Goal: Task Accomplishment & Management: Use online tool/utility

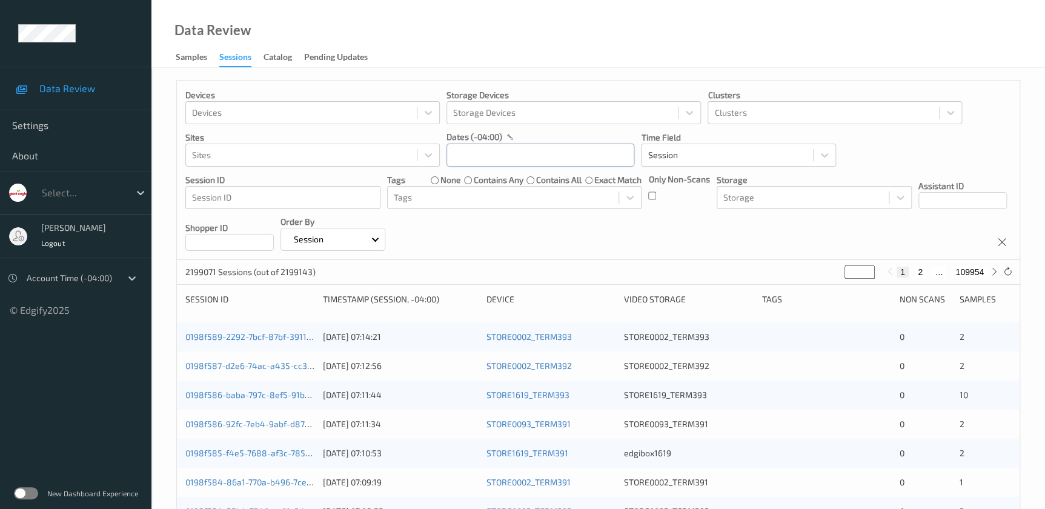
drag, startPoint x: 0, startPoint y: 0, endPoint x: 468, endPoint y: 156, distance: 493.9
click at [468, 156] on input "text" at bounding box center [541, 155] width 188 height 23
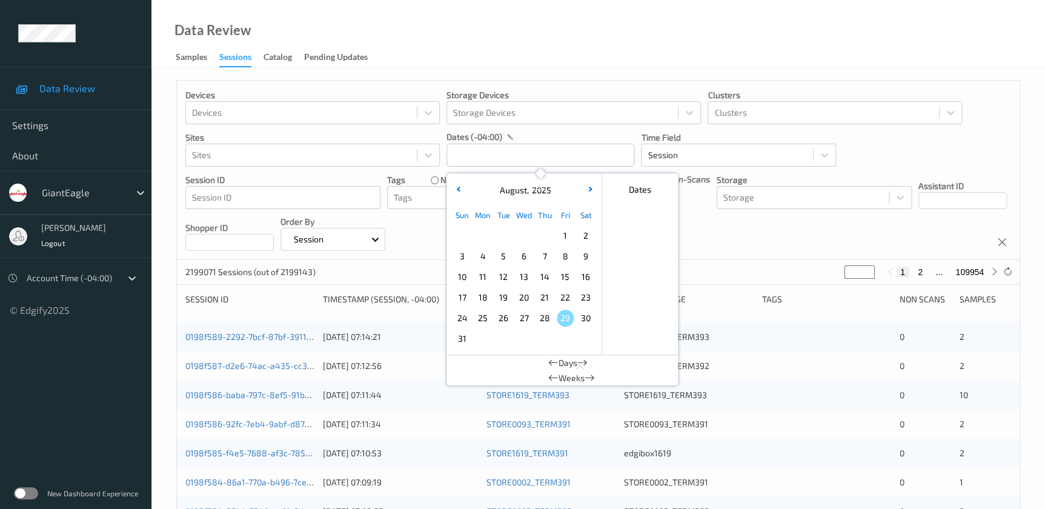
click at [525, 324] on span "27" at bounding box center [524, 318] width 17 height 17
click at [524, 324] on span "27" at bounding box center [524, 318] width 17 height 17
type input "27/08/2025 00:00 -> 27/08/2025 23:59"
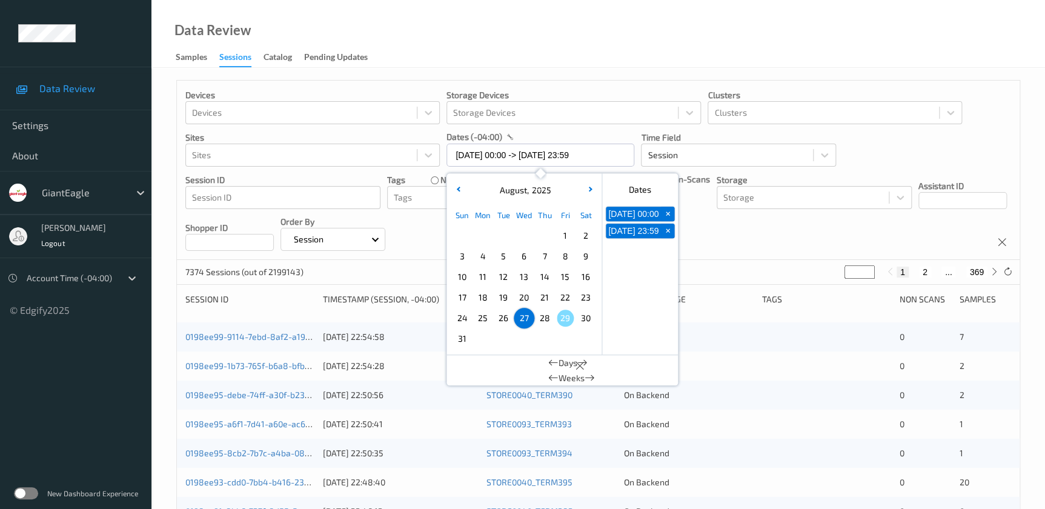
click at [469, 30] on div "Data Review Samples Sessions Catalog Pending Updates" at bounding box center [599, 34] width 894 height 68
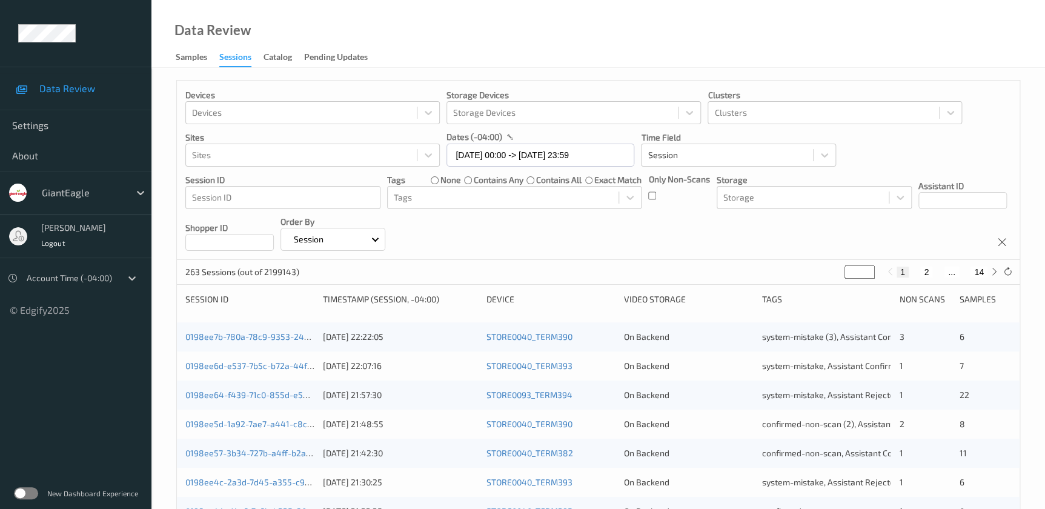
drag, startPoint x: 853, startPoint y: 270, endPoint x: 827, endPoint y: 275, distance: 26.6
click at [827, 275] on div "263 Sessions (out of 2199143) * 1 2 ... 14" at bounding box center [598, 272] width 843 height 24
type input "*"
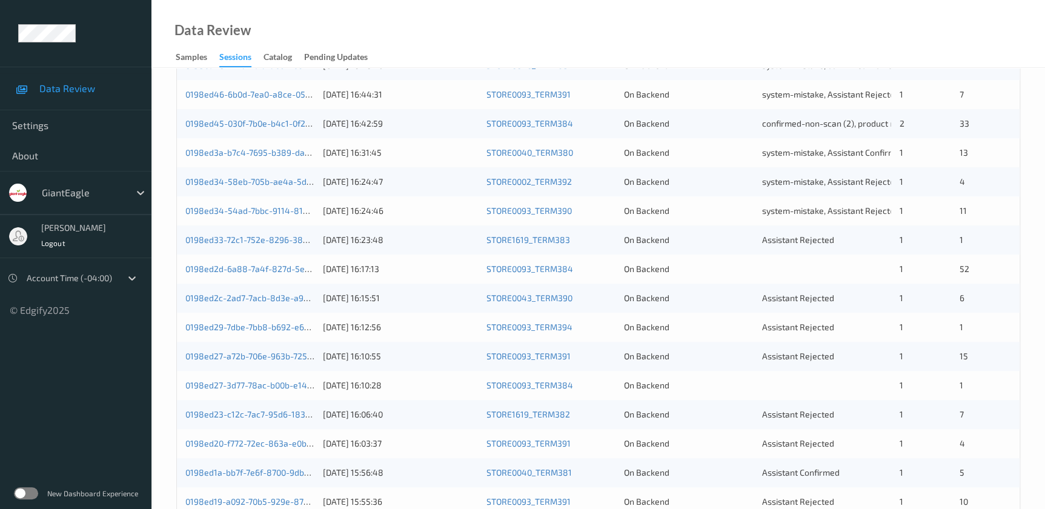
scroll to position [388, 0]
type input "*"
click at [287, 296] on link "0198ed2c-2ad7-7acb-8d3e-a9d67b32199e" at bounding box center [267, 297] width 165 height 10
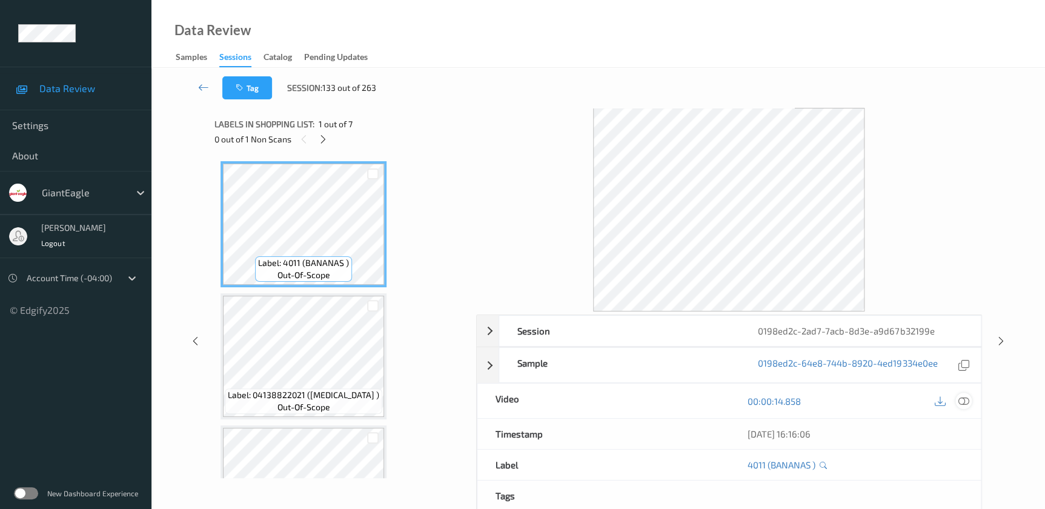
click at [965, 404] on icon at bounding box center [963, 401] width 11 height 11
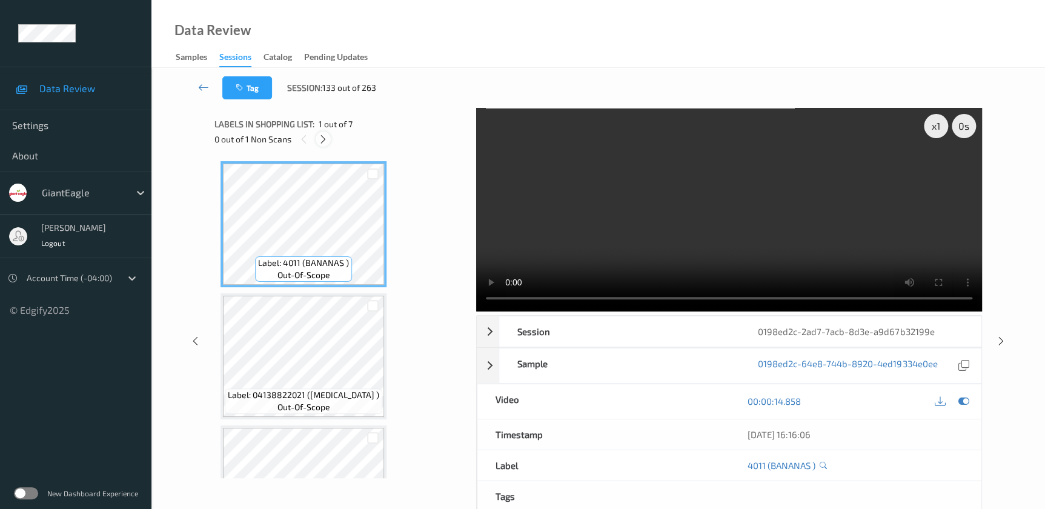
click at [326, 139] on icon at bounding box center [323, 139] width 10 height 11
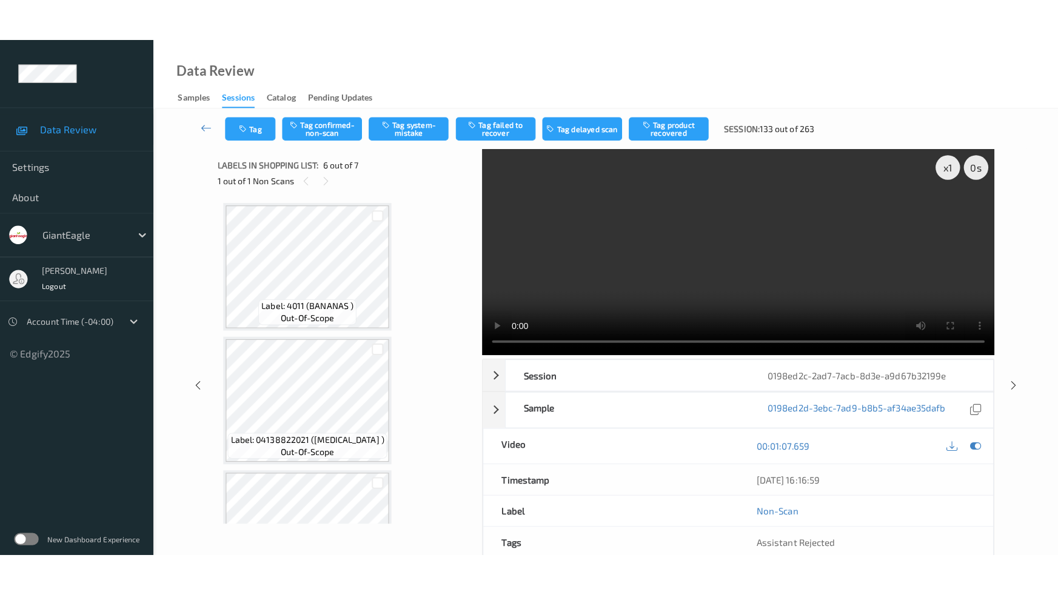
scroll to position [533, 0]
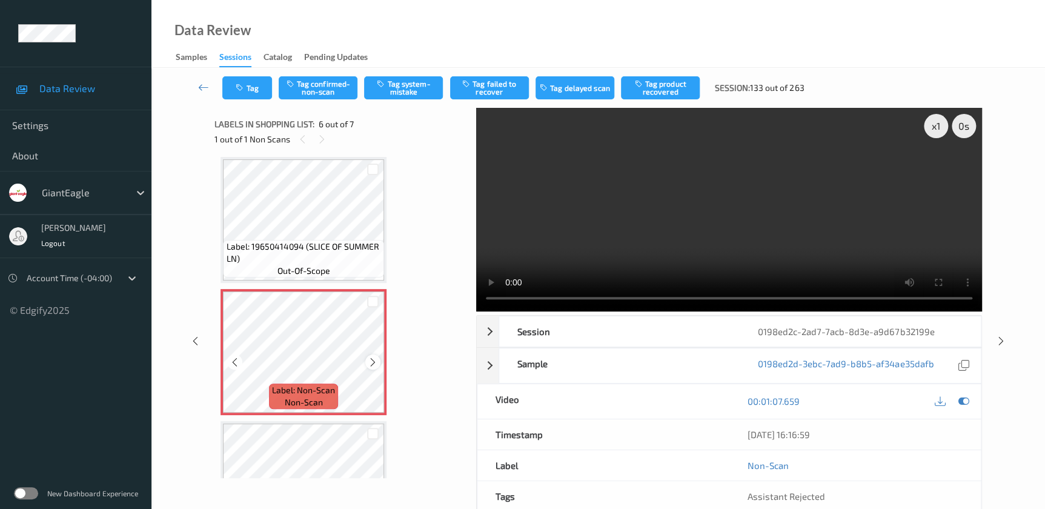
click at [370, 361] on icon at bounding box center [373, 361] width 10 height 11
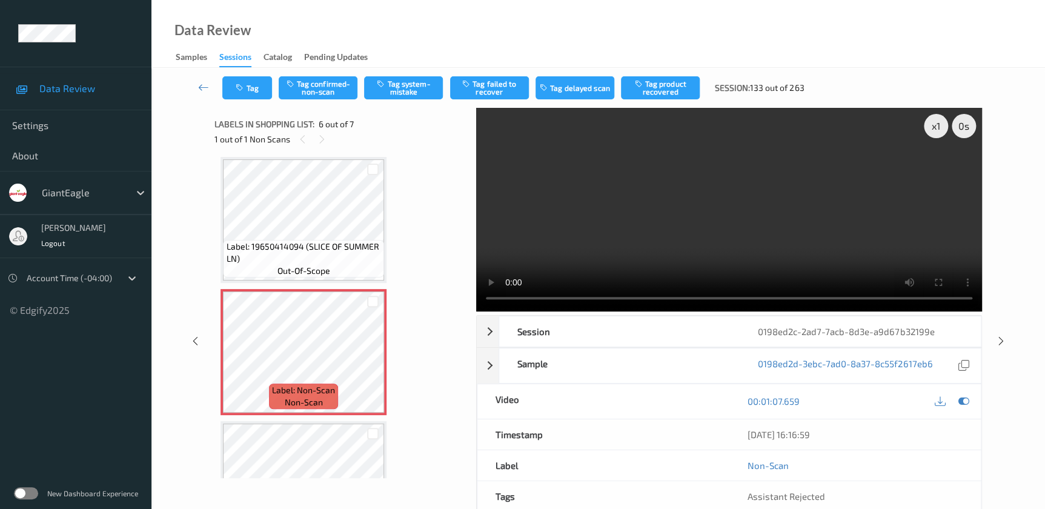
click at [776, 233] on video at bounding box center [729, 210] width 506 height 204
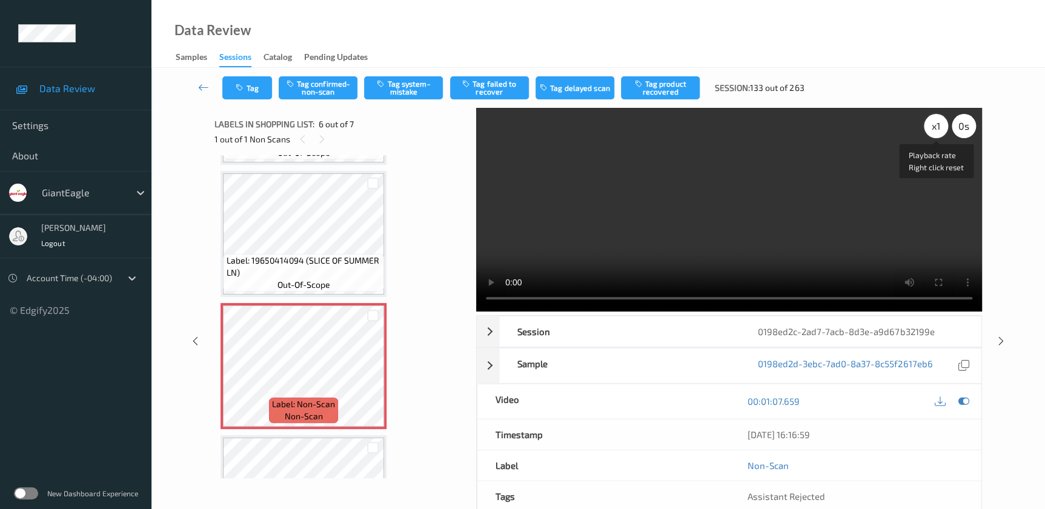
click at [935, 127] on div "x 1" at bounding box center [936, 126] width 24 height 24
click at [935, 127] on div "x 2" at bounding box center [936, 126] width 24 height 24
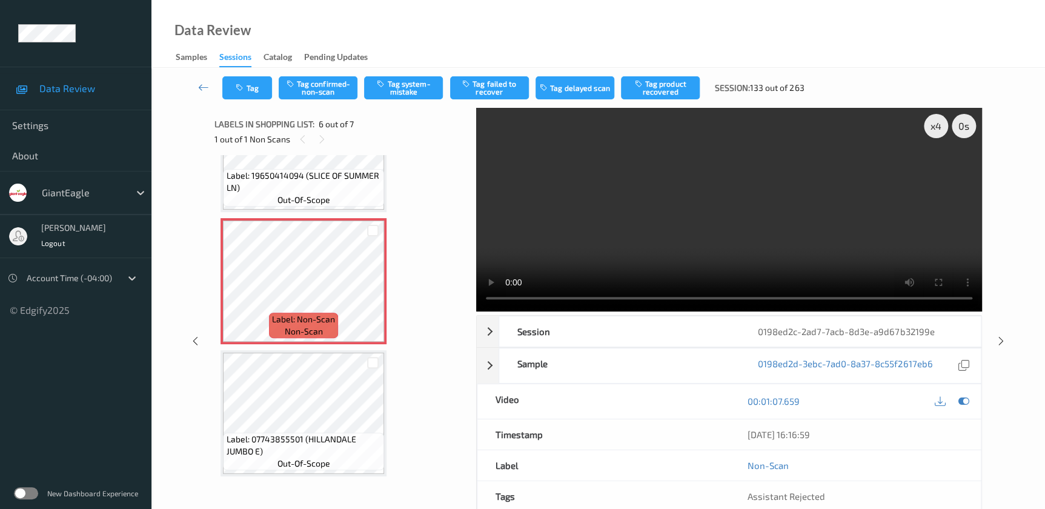
scroll to position [605, 0]
click at [315, 85] on button "Tag confirmed-non-scan" at bounding box center [318, 87] width 79 height 23
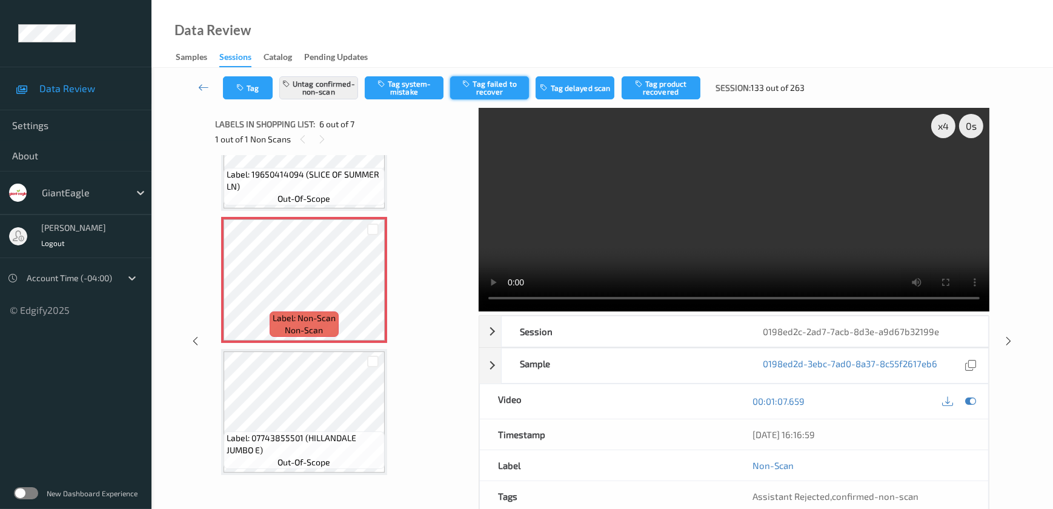
click at [513, 88] on button "Tag failed to recover" at bounding box center [489, 87] width 79 height 23
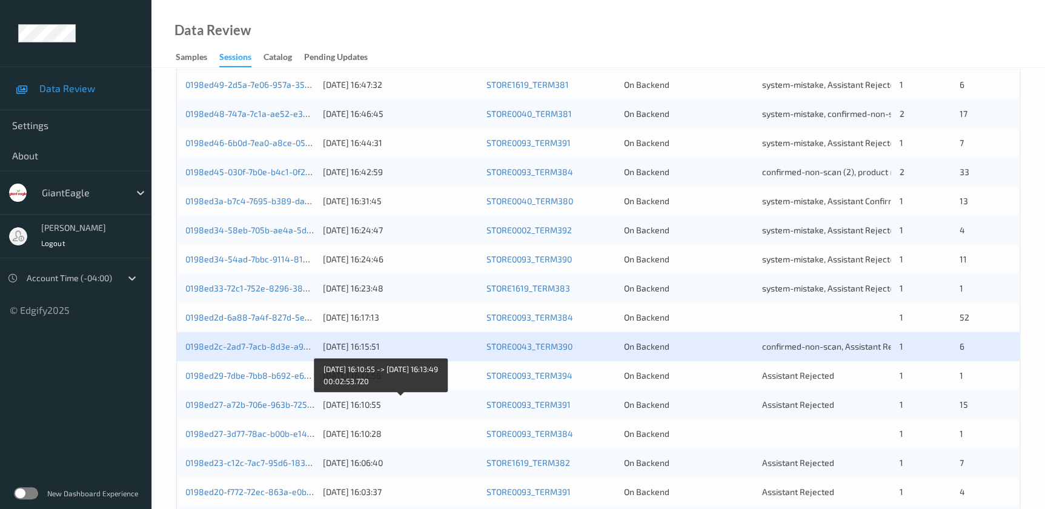
scroll to position [388, 0]
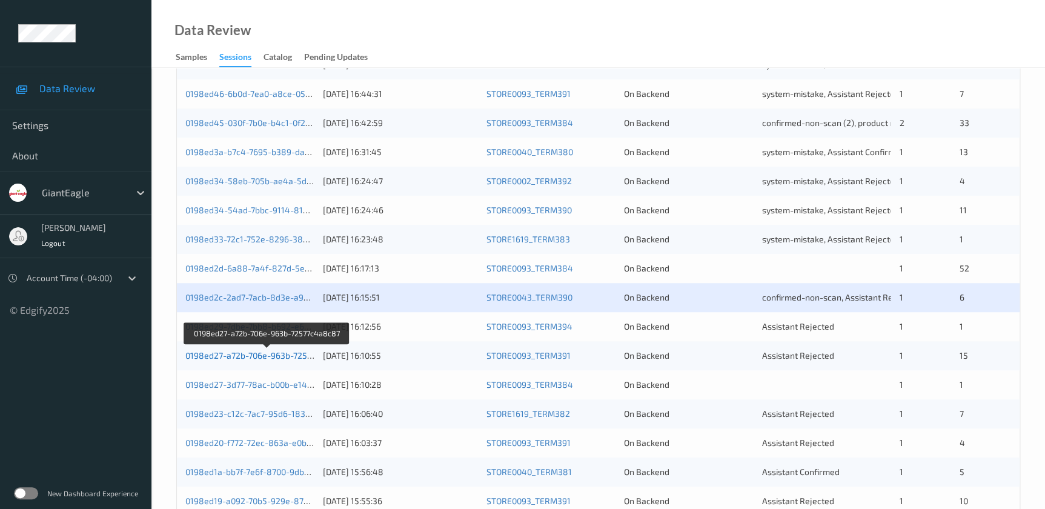
click at [287, 355] on link "0198ed27-a72b-706e-963b-72577c4a8c87" at bounding box center [267, 355] width 164 height 10
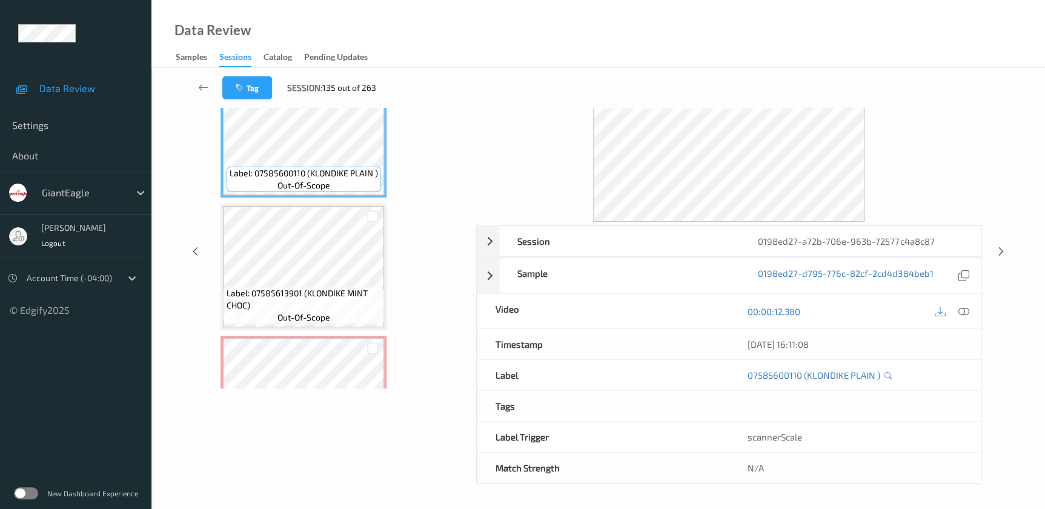
scroll to position [89, 0]
click at [965, 308] on icon at bounding box center [963, 312] width 11 height 11
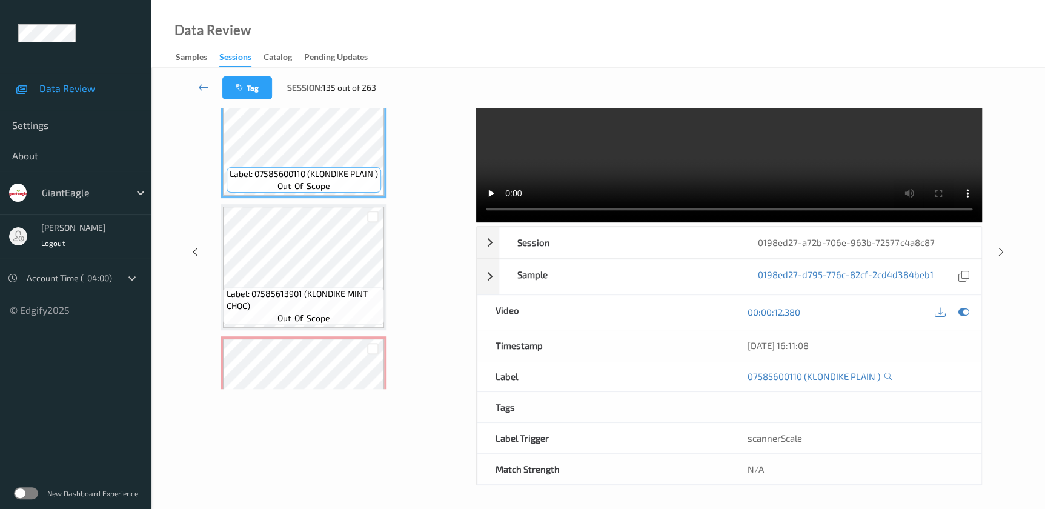
scroll to position [0, 0]
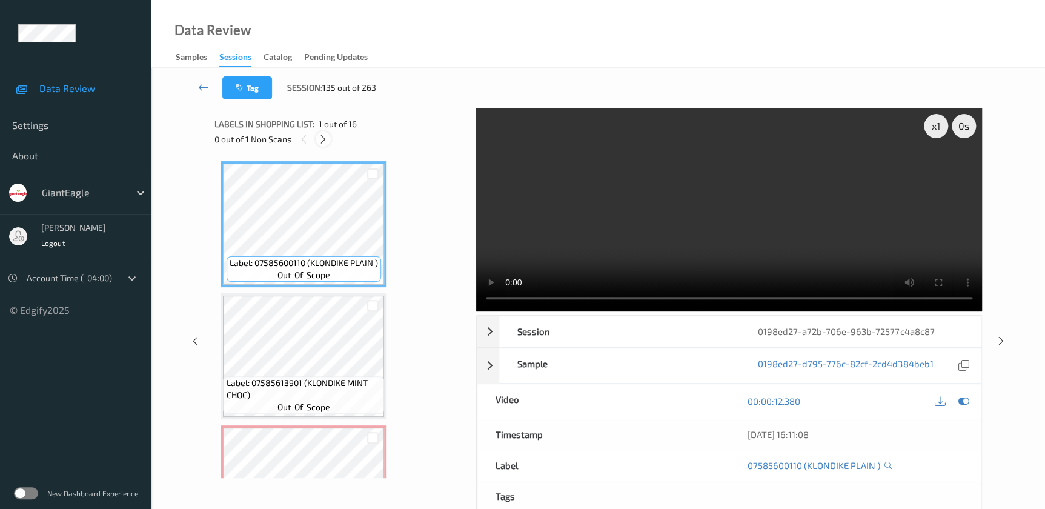
click at [327, 137] on icon at bounding box center [323, 139] width 10 height 11
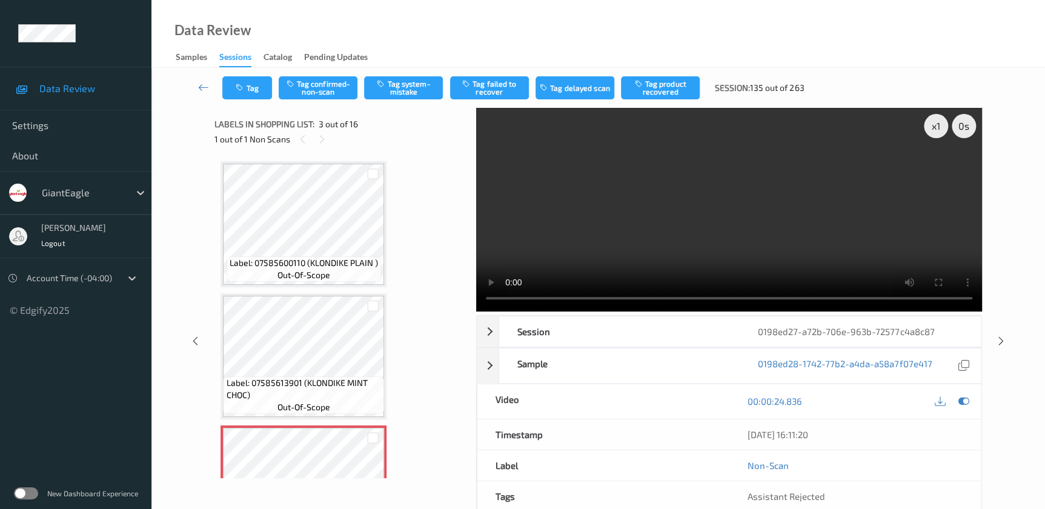
scroll to position [138, 0]
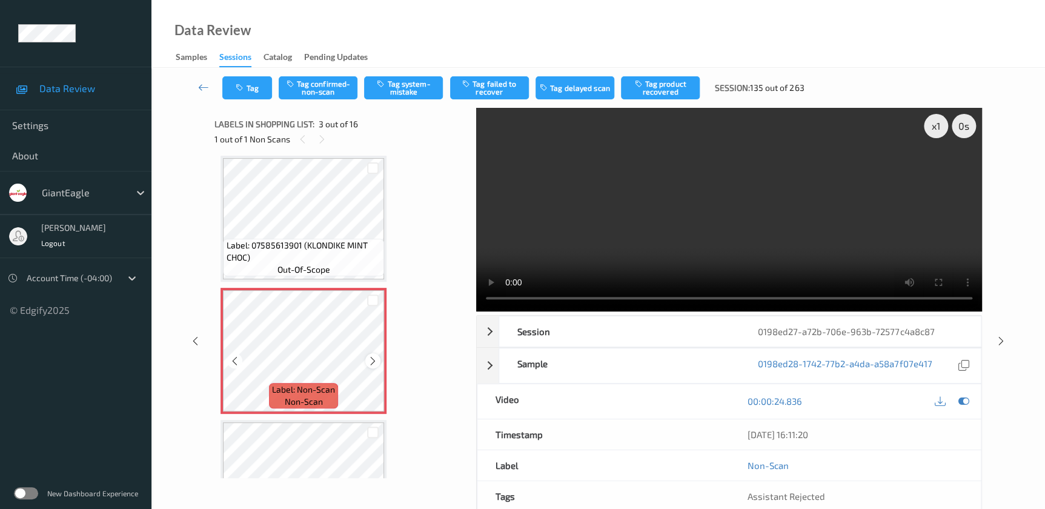
click at [373, 359] on icon at bounding box center [373, 361] width 10 height 11
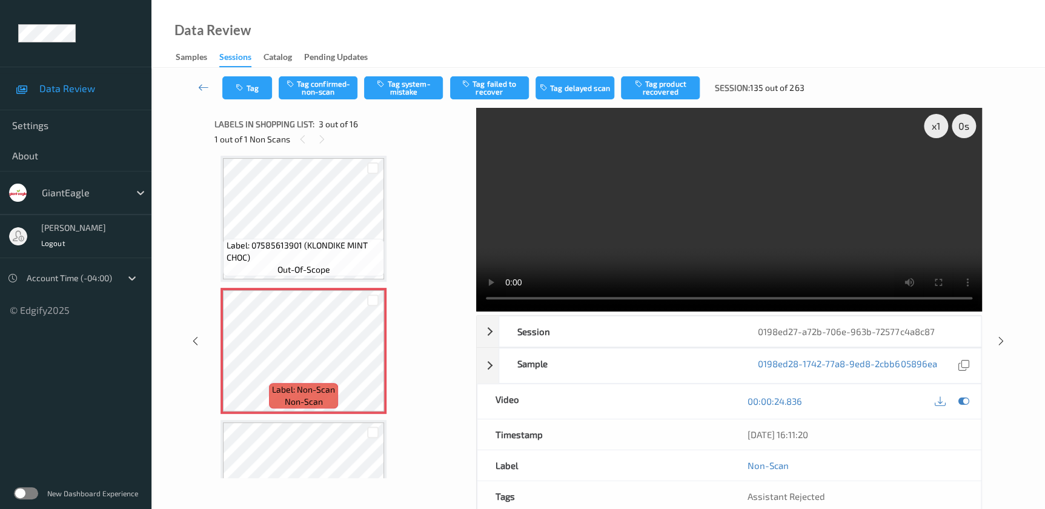
click at [733, 204] on video at bounding box center [729, 210] width 506 height 204
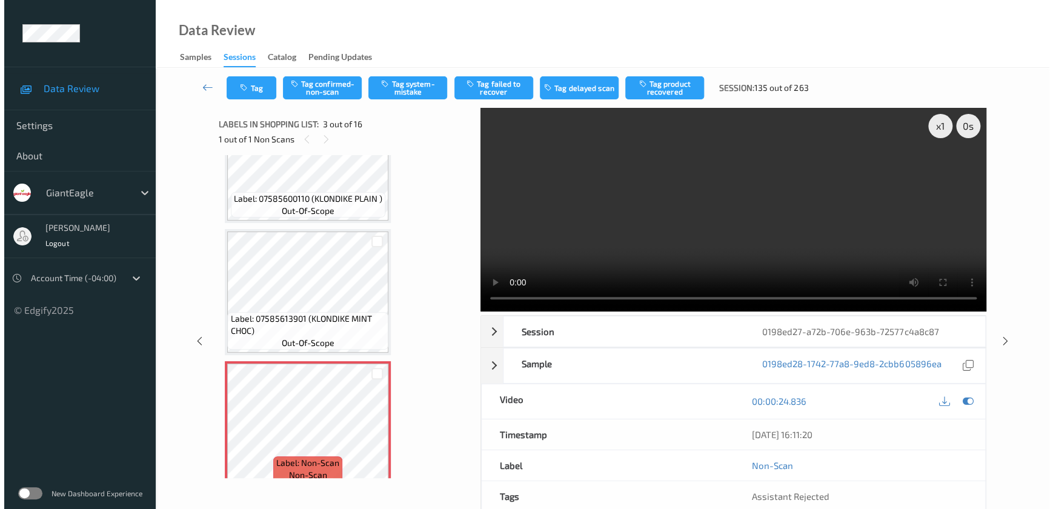
scroll to position [0, 0]
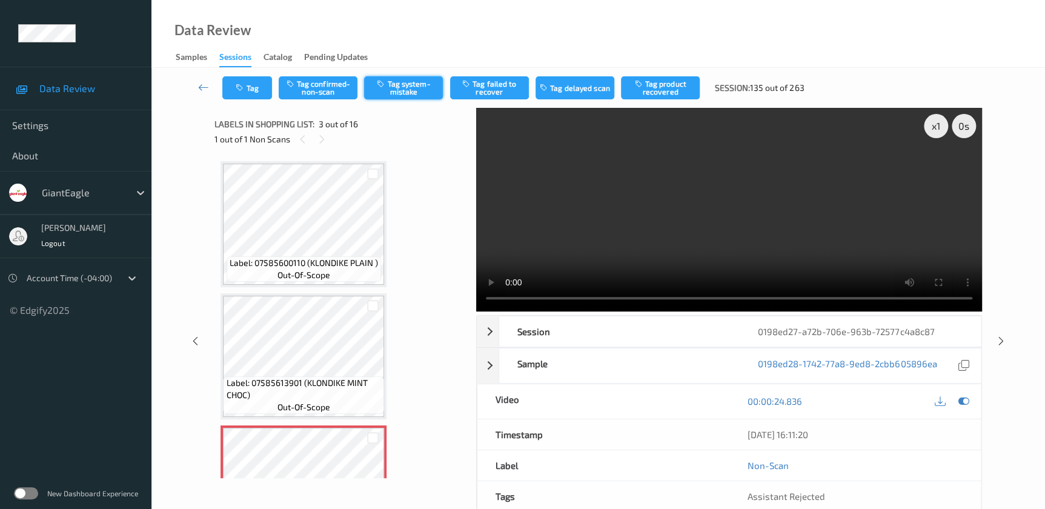
click at [410, 95] on button "Tag system-mistake" at bounding box center [403, 87] width 79 height 23
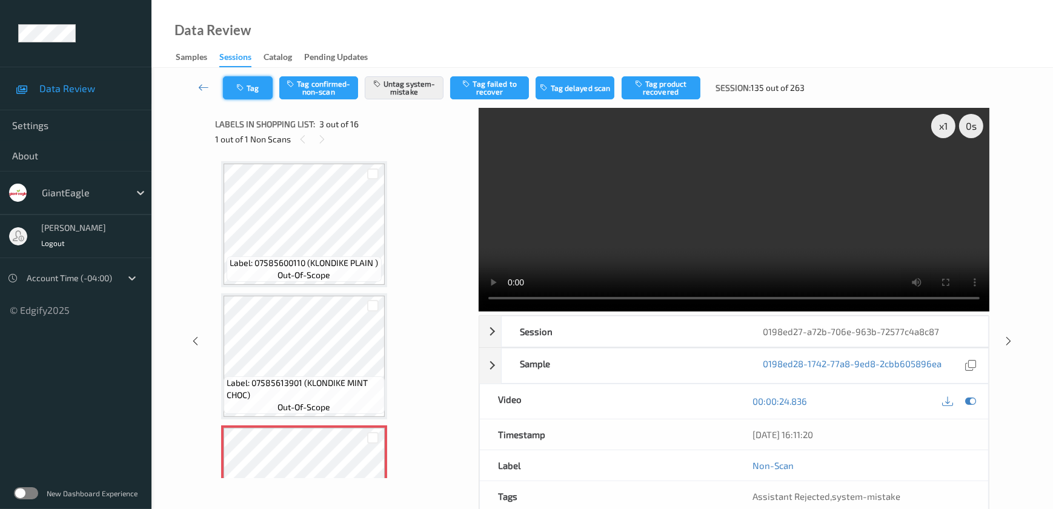
click at [243, 90] on icon "button" at bounding box center [241, 88] width 10 height 8
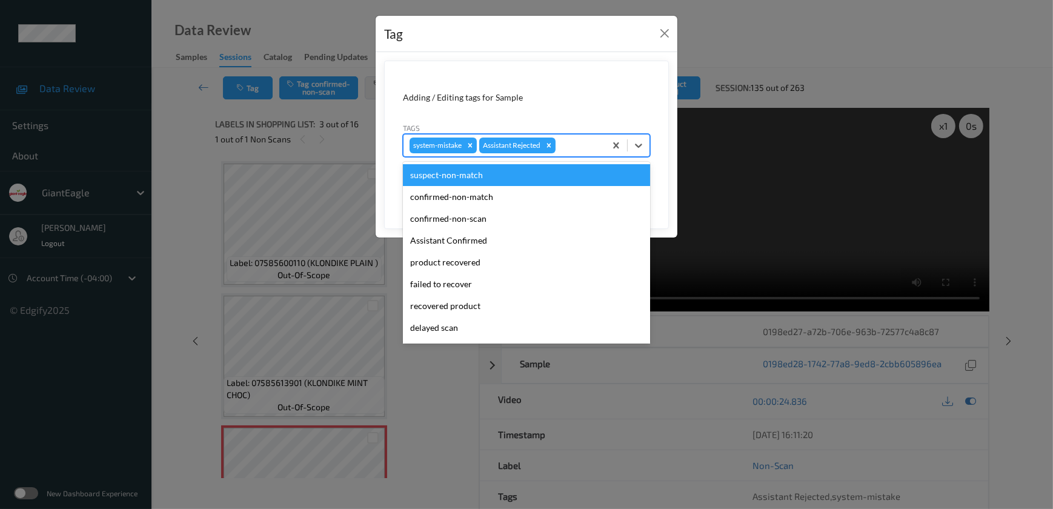
click at [576, 147] on div at bounding box center [578, 145] width 41 height 15
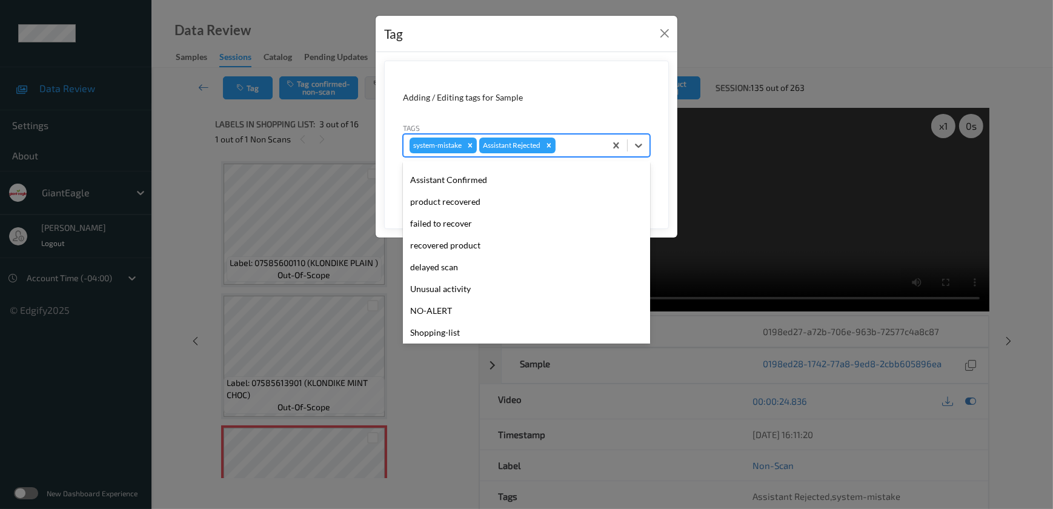
scroll to position [107, 0]
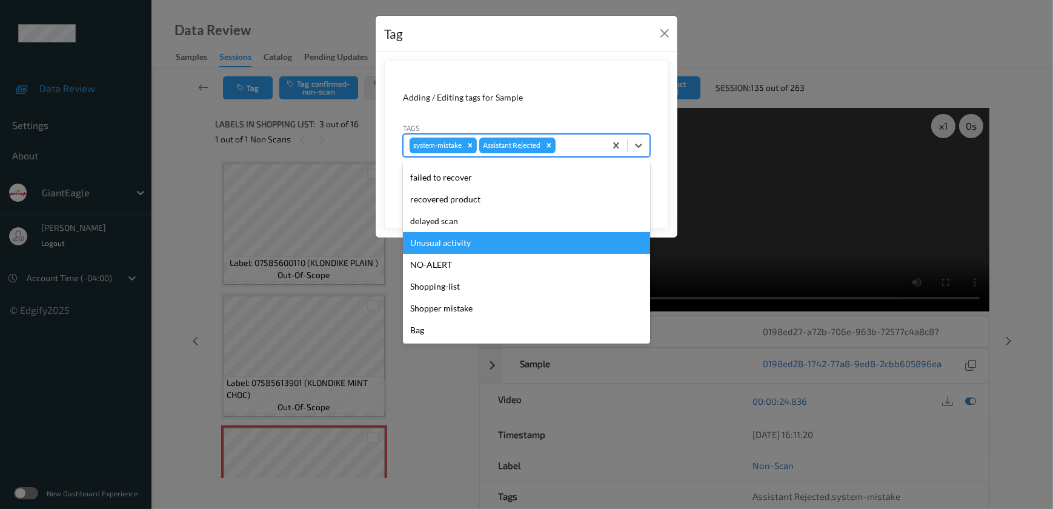
click at [473, 242] on div "Unusual activity" at bounding box center [526, 243] width 247 height 22
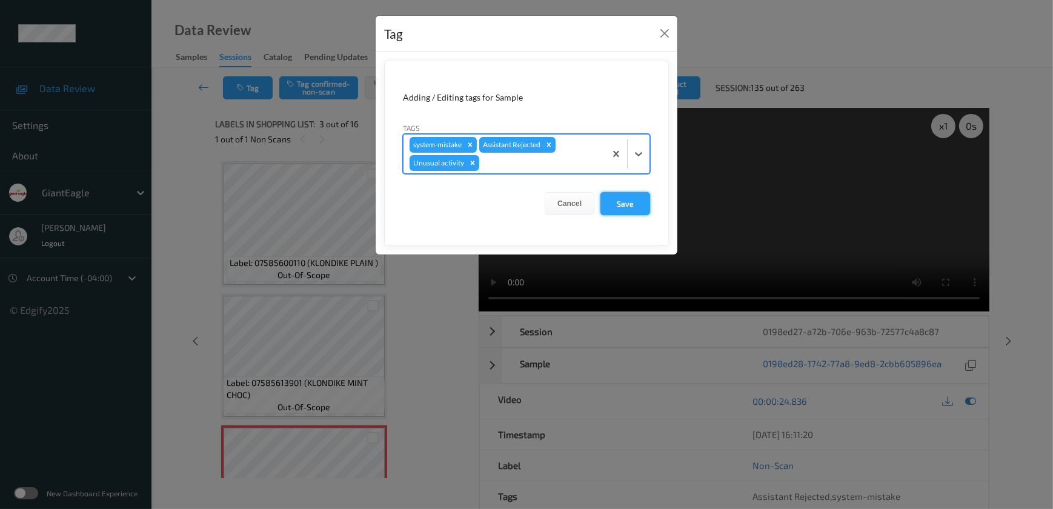
click at [630, 202] on button "Save" at bounding box center [626, 203] width 50 height 23
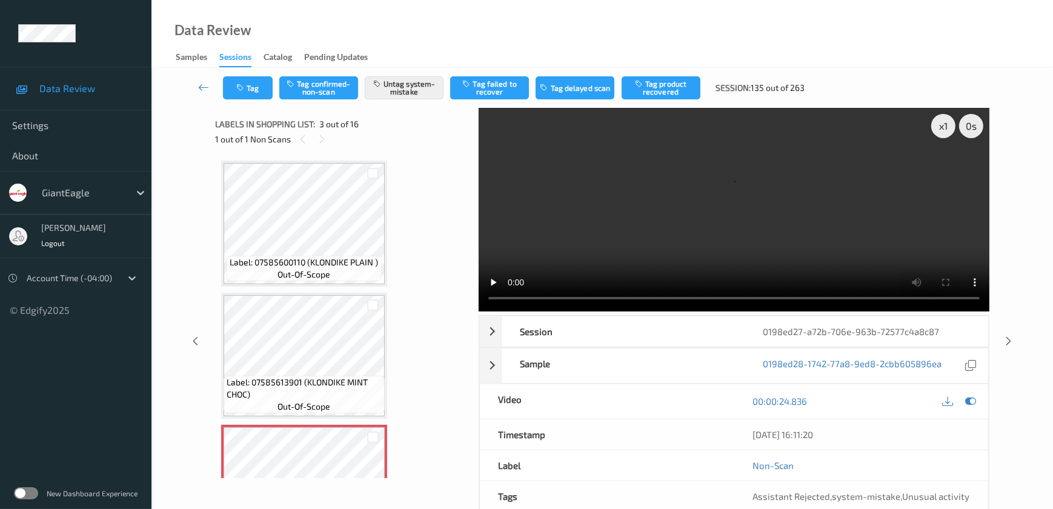
scroll to position [0, 0]
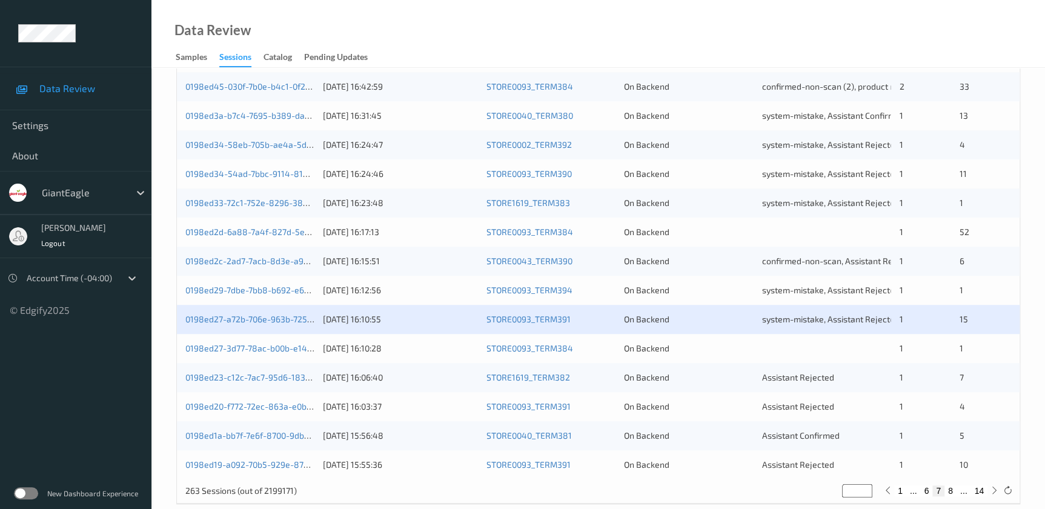
scroll to position [444, 0]
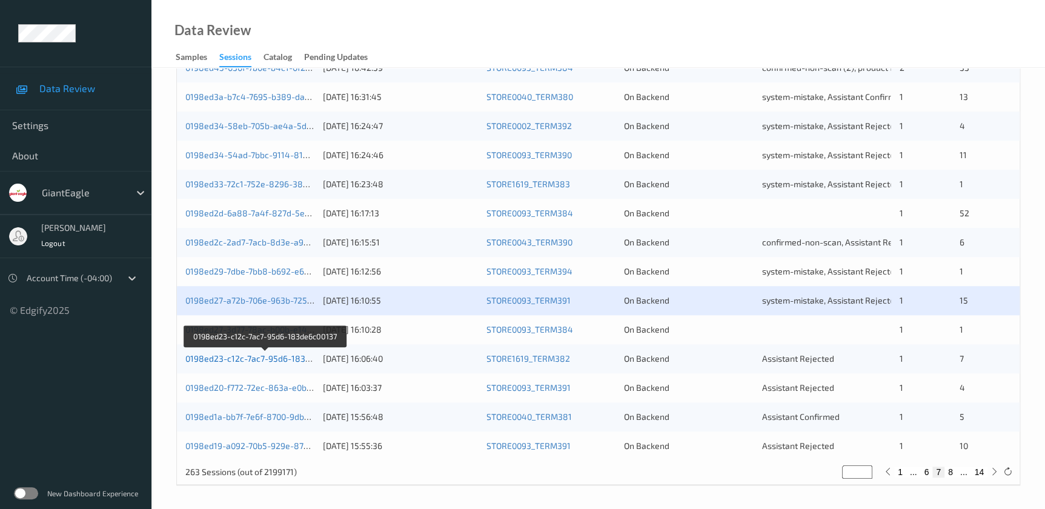
click at [290, 356] on link "0198ed23-c12c-7ac7-95d6-183de6c00137" at bounding box center [265, 358] width 161 height 10
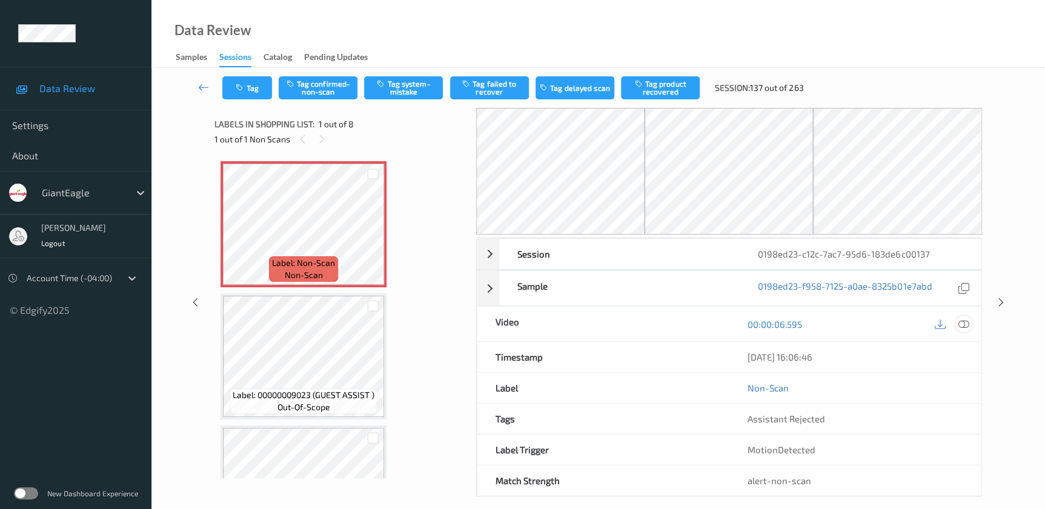
click at [963, 322] on icon at bounding box center [963, 324] width 11 height 11
